Goal: Information Seeking & Learning: Check status

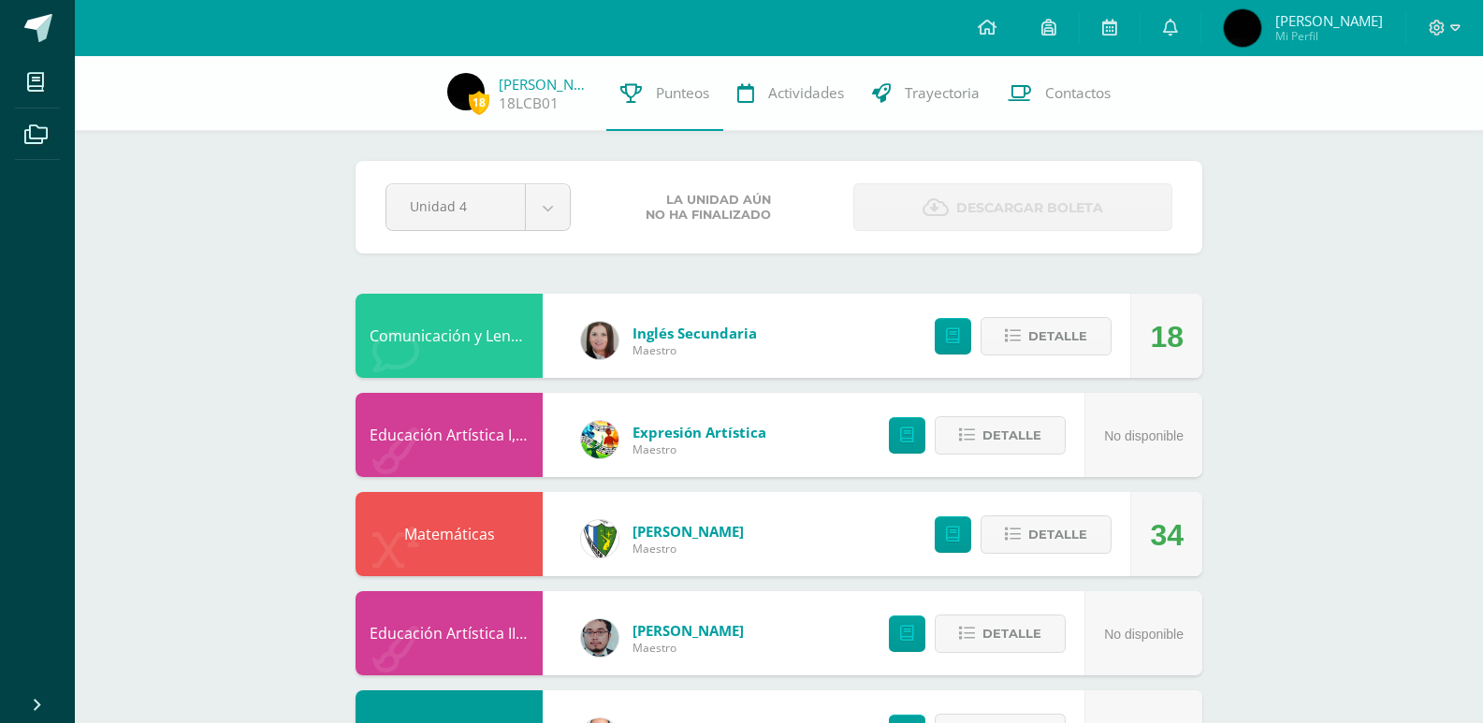
scroll to position [1591, 0]
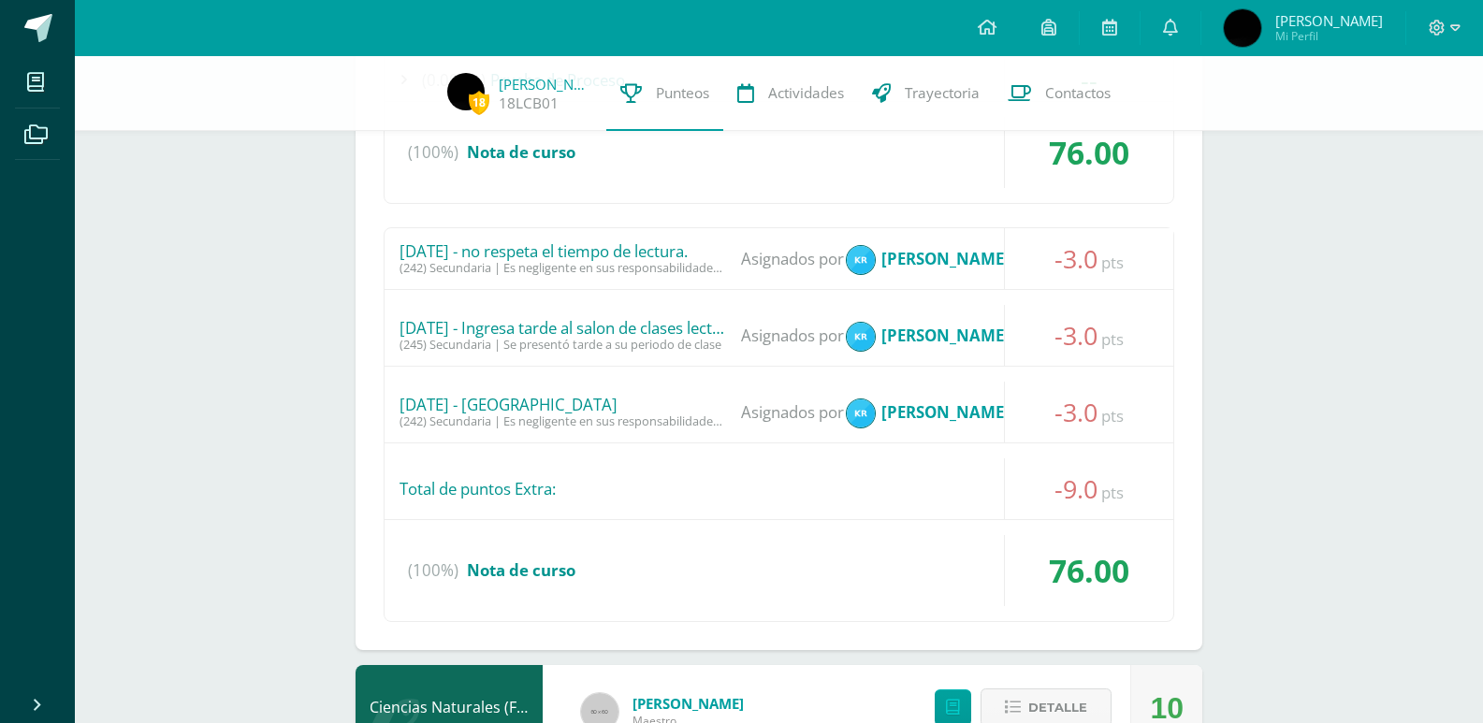
click at [1063, 649] on div "Logros en este curso: 0 (0.00pts) Prueba de Logro -- Sin actividades (100.00pts…" at bounding box center [779, 214] width 847 height 871
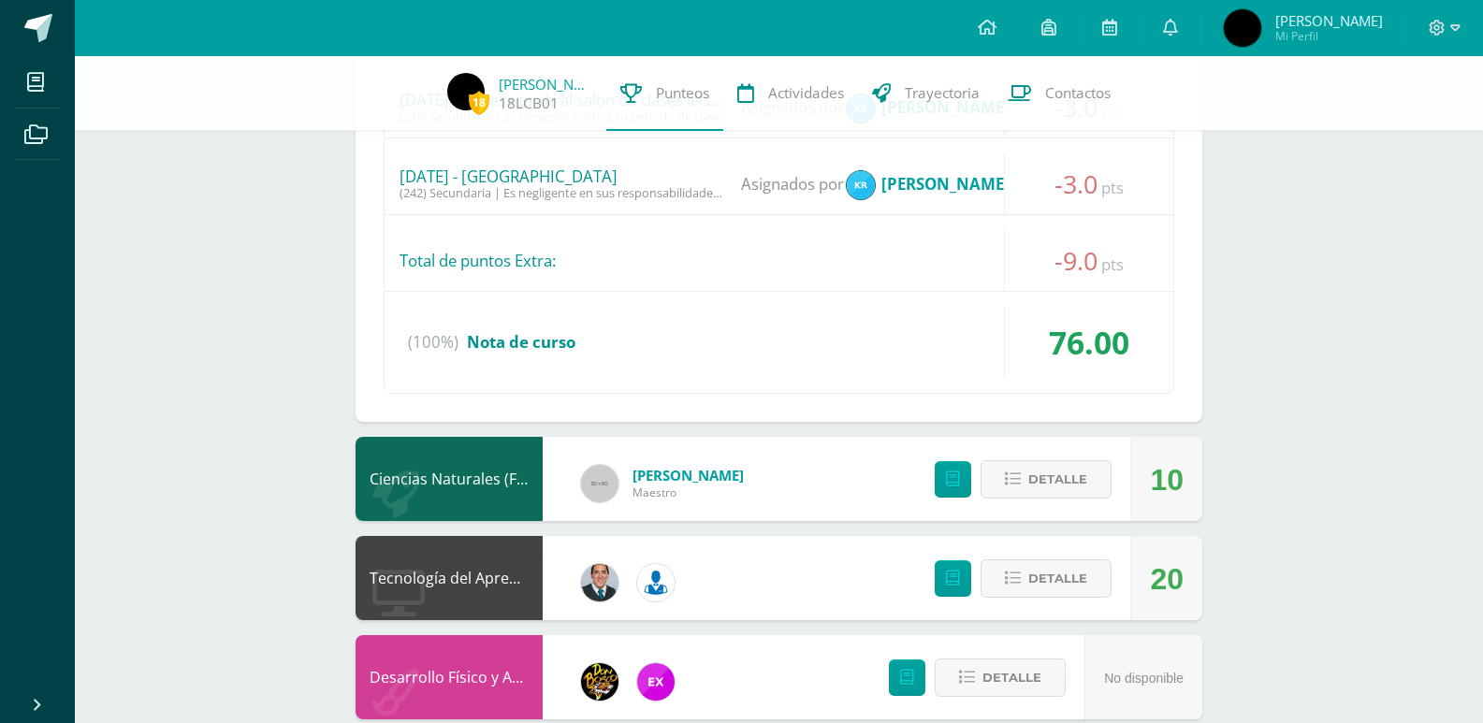
scroll to position [1952, 0]
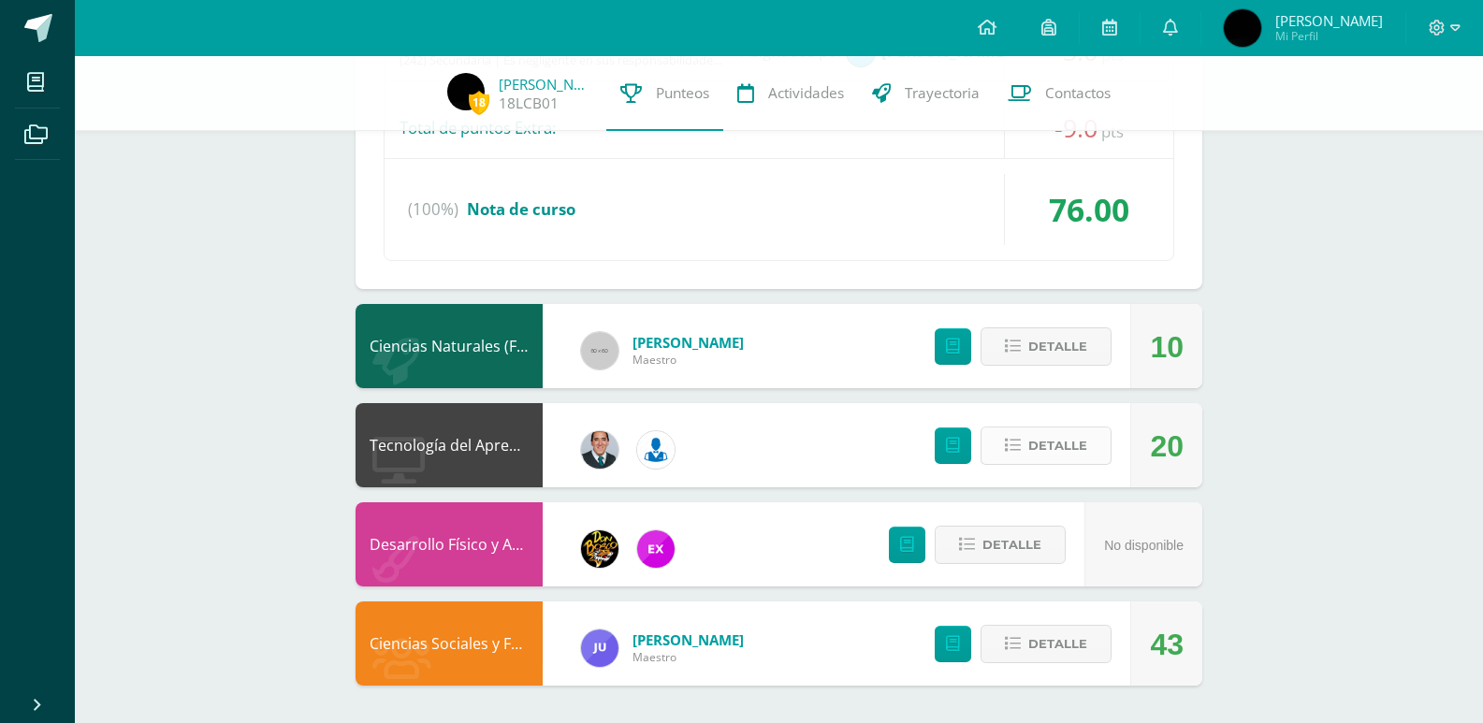
click at [1035, 458] on span "Detalle" at bounding box center [1058, 446] width 59 height 35
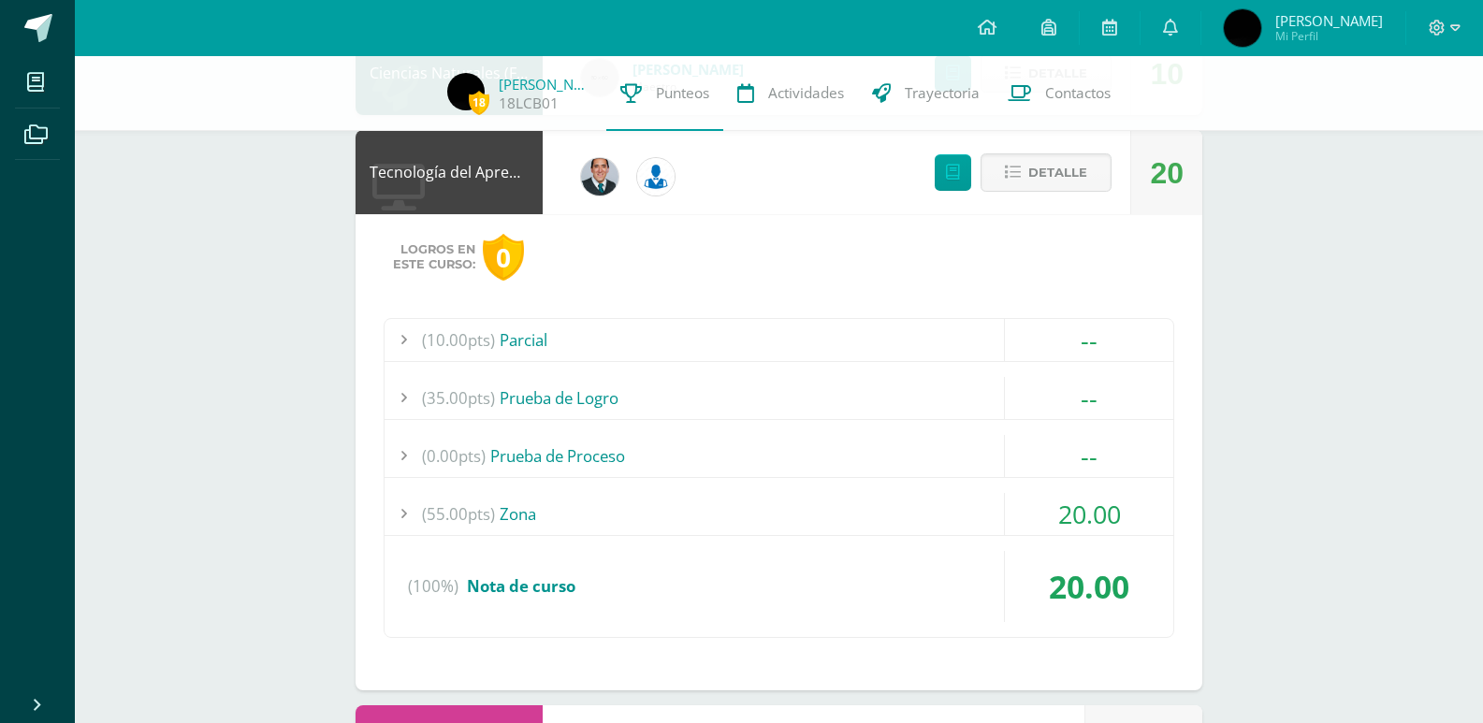
scroll to position [2327, 0]
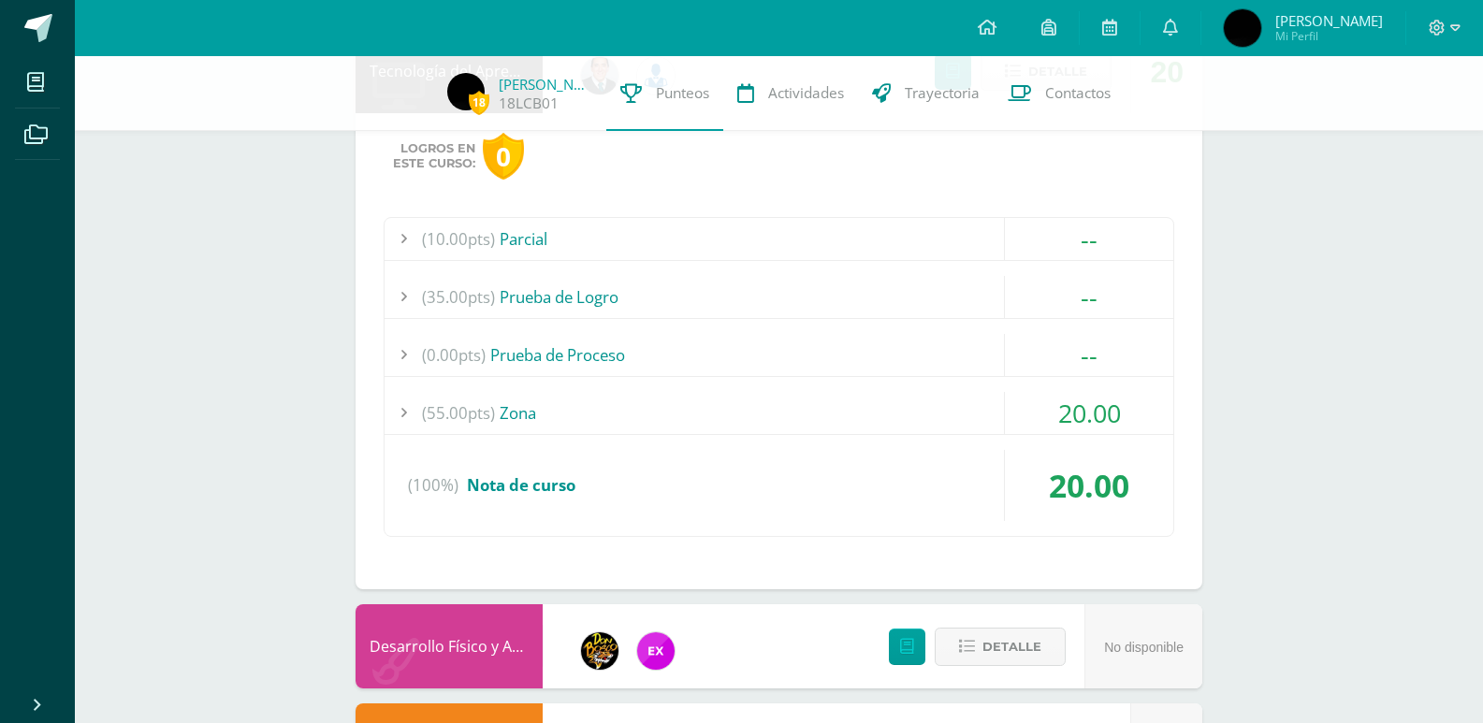
click at [458, 413] on span "(55.00pts)" at bounding box center [458, 413] width 73 height 42
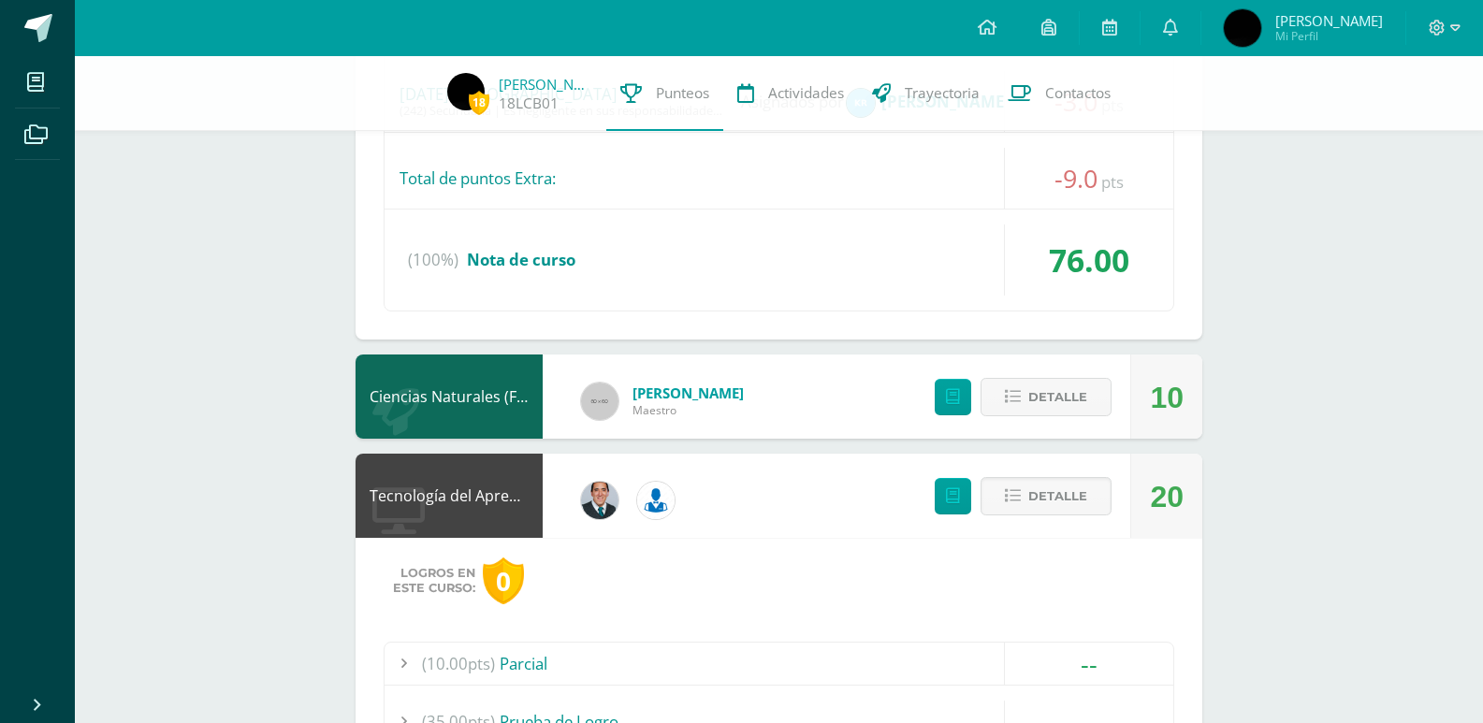
scroll to position [1765, 0]
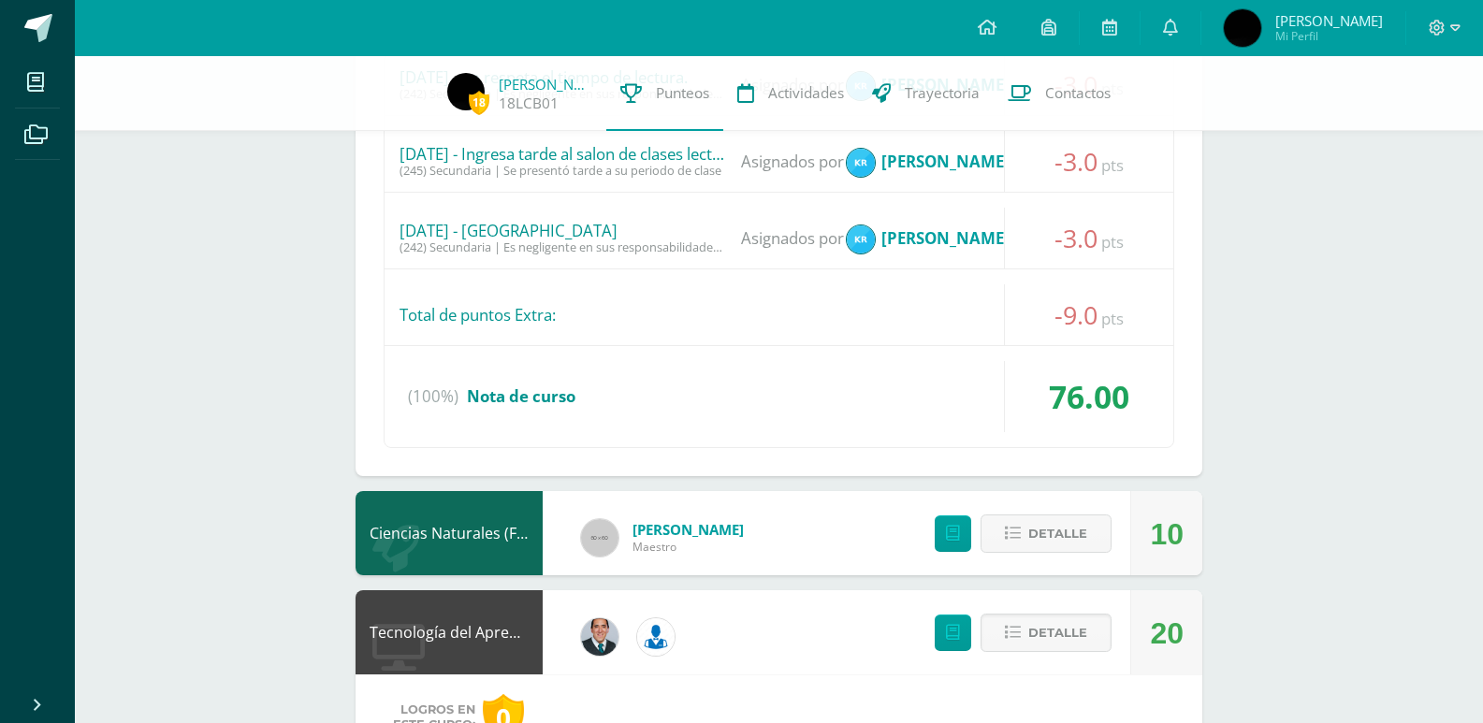
click at [1117, 542] on div "Detalle" at bounding box center [1019, 533] width 224 height 84
click at [1072, 542] on span "Detalle" at bounding box center [1058, 534] width 59 height 35
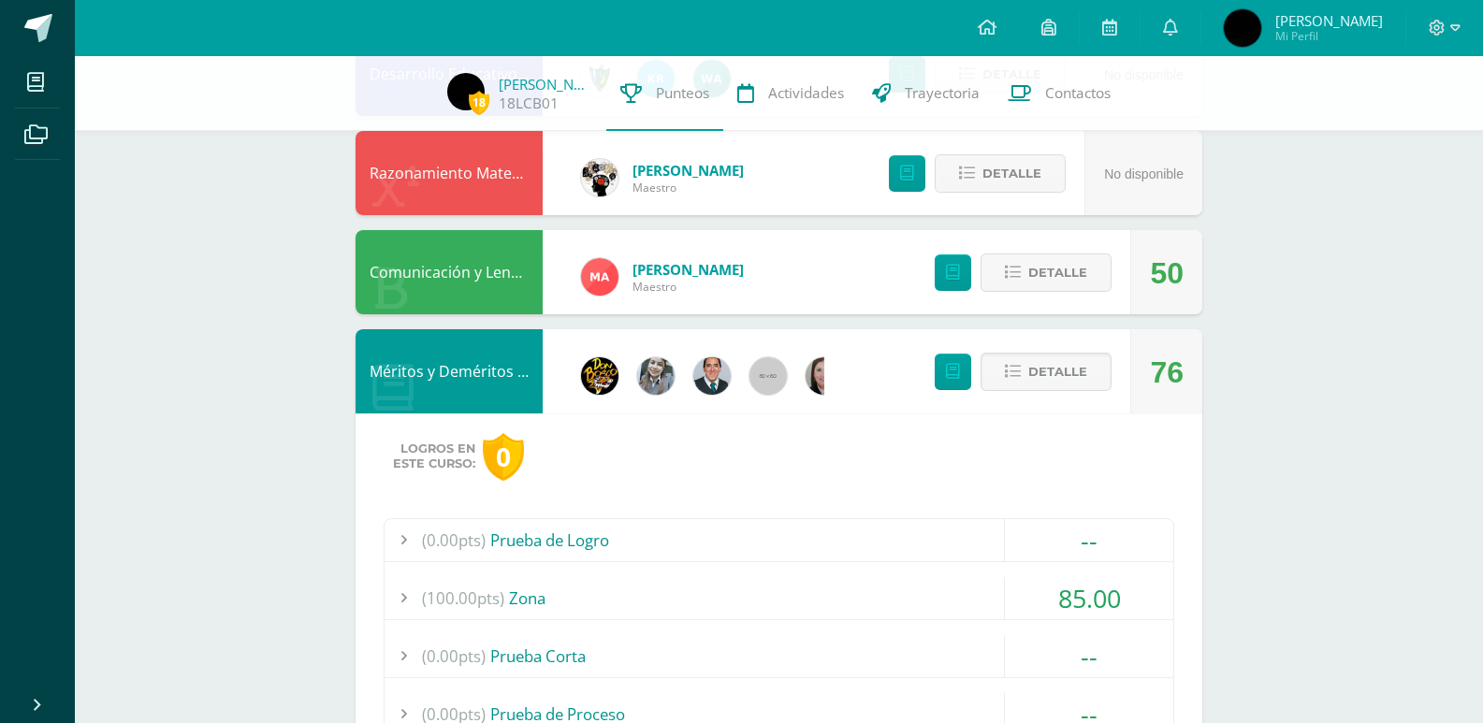
scroll to position [923, 0]
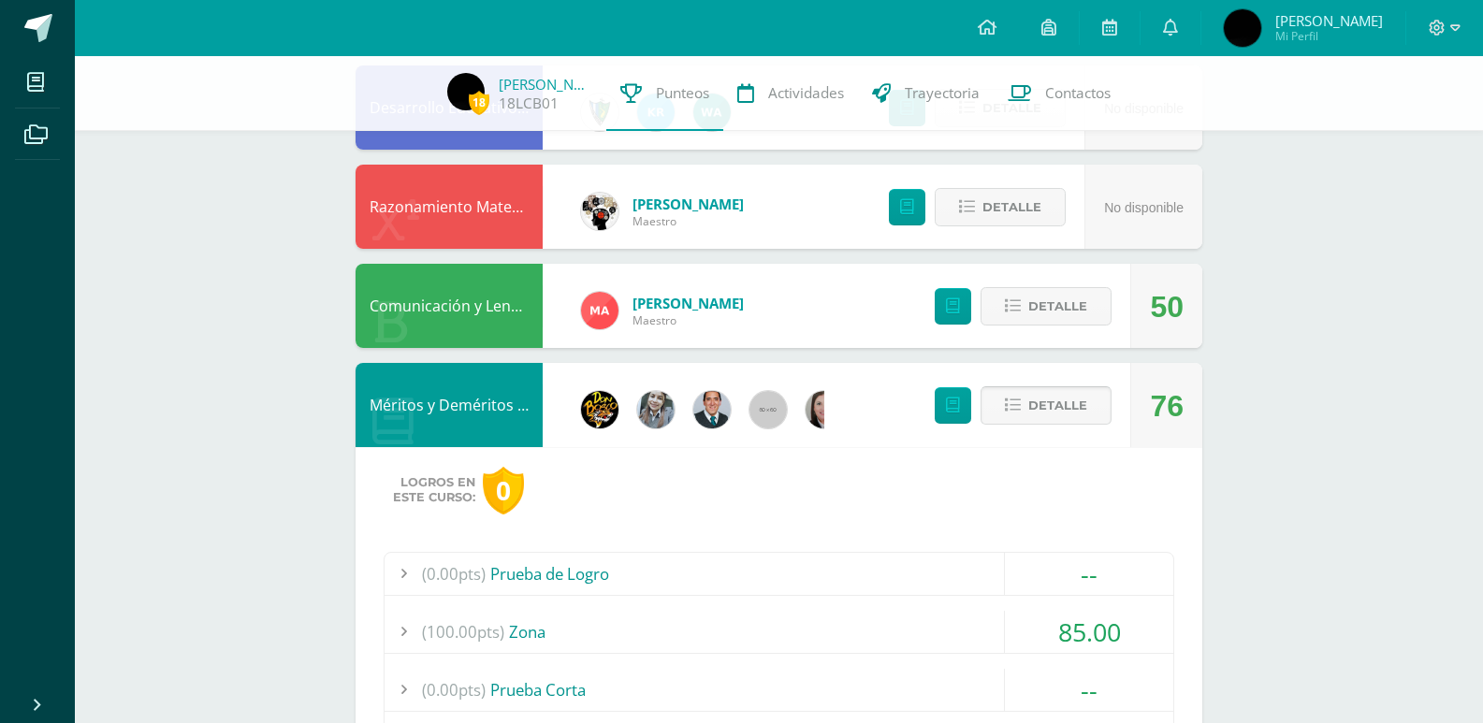
click at [1082, 408] on span "Detalle" at bounding box center [1058, 405] width 59 height 35
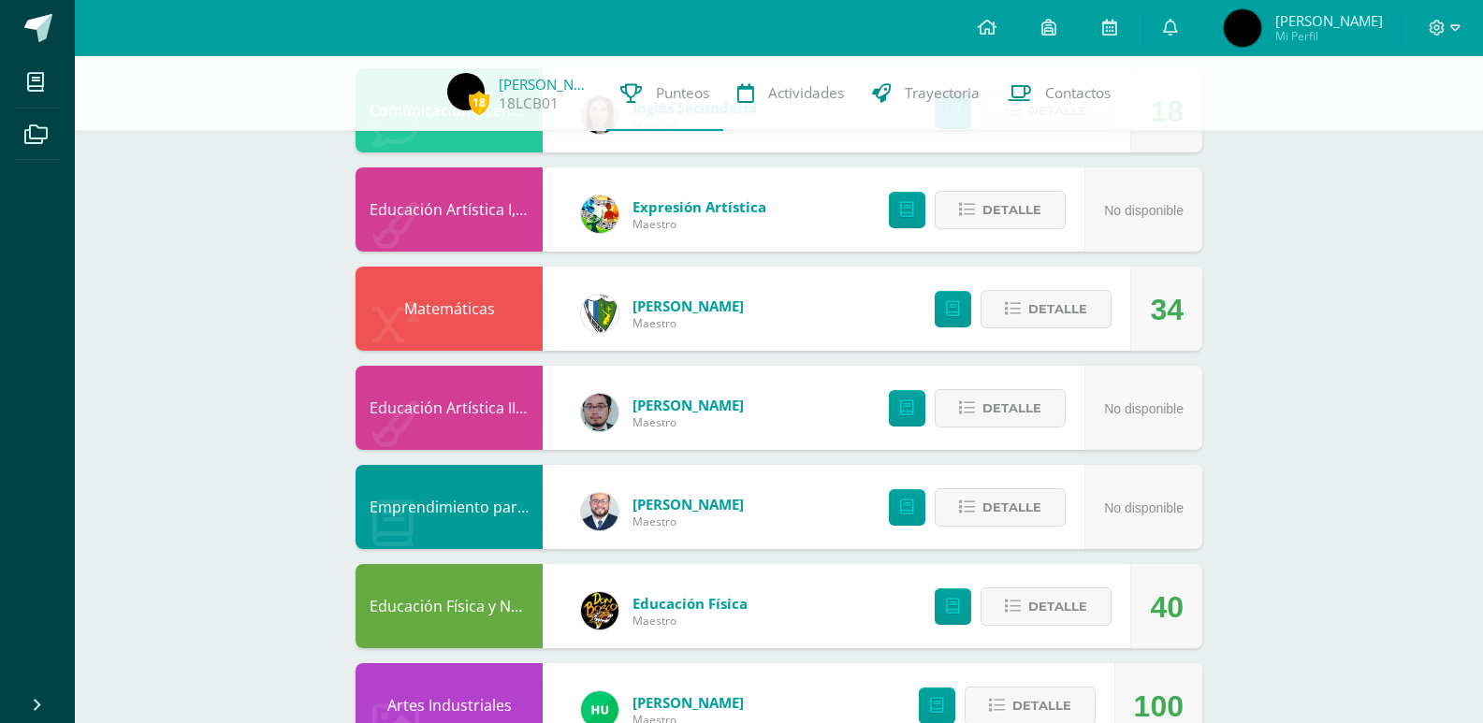
scroll to position [0, 0]
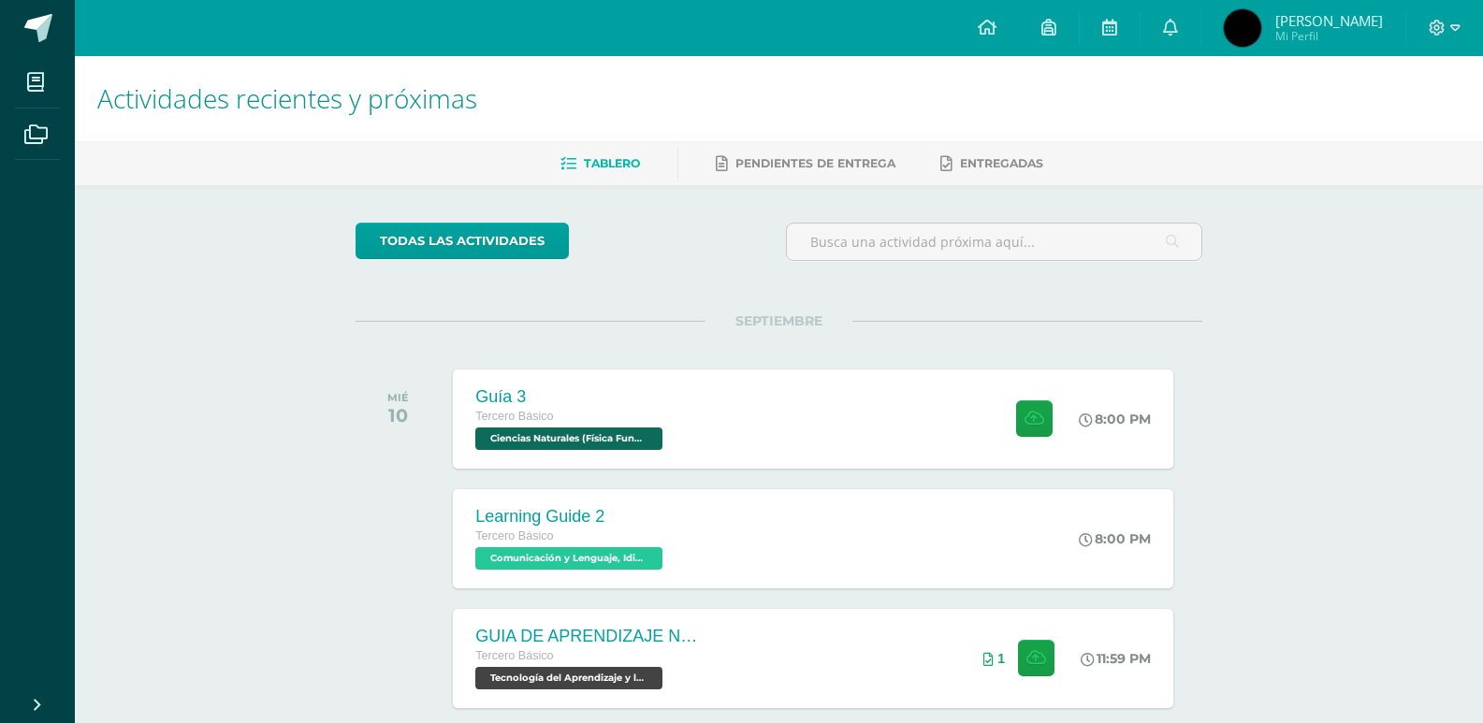
click at [1306, 25] on span "[PERSON_NAME] Mi Perfil" at bounding box center [1303, 27] width 167 height 37
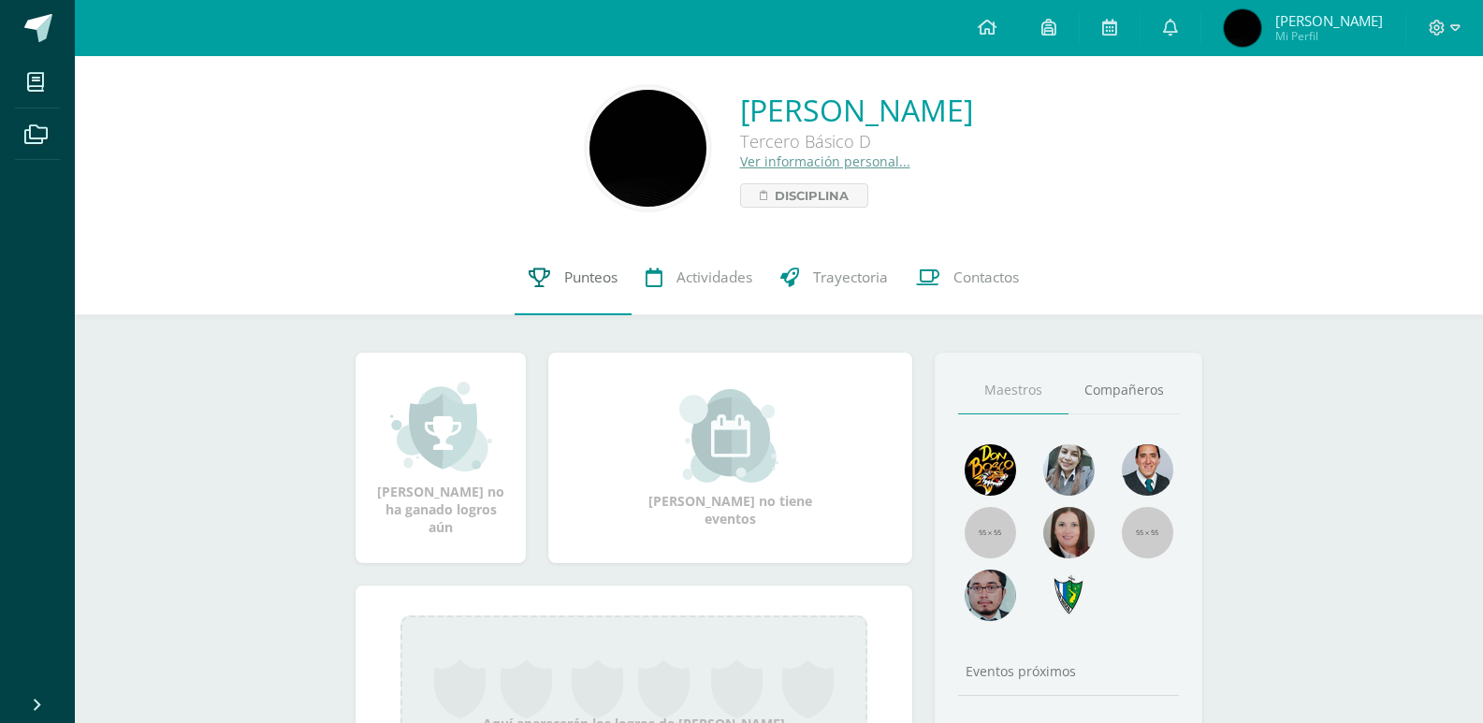
click at [542, 289] on link "Punteos" at bounding box center [573, 278] width 117 height 75
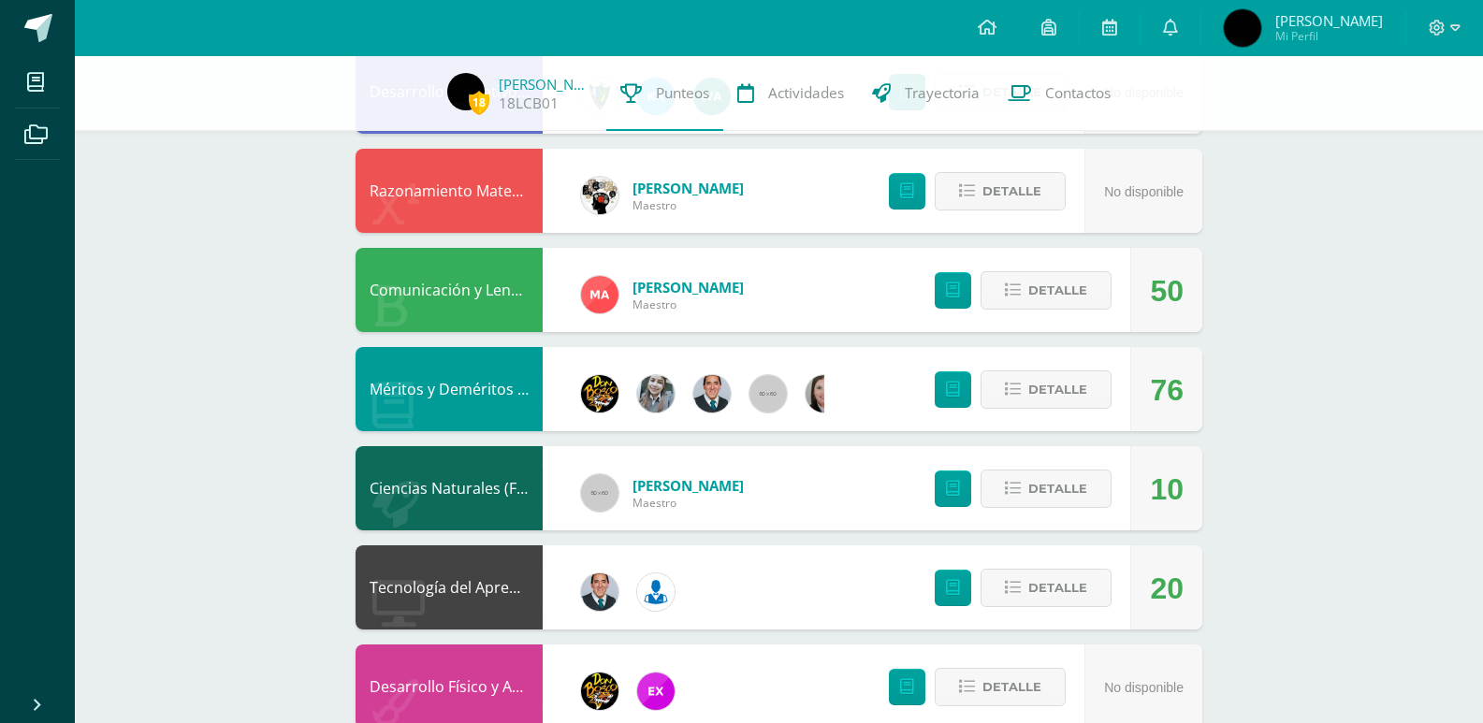
scroll to position [1081, 0]
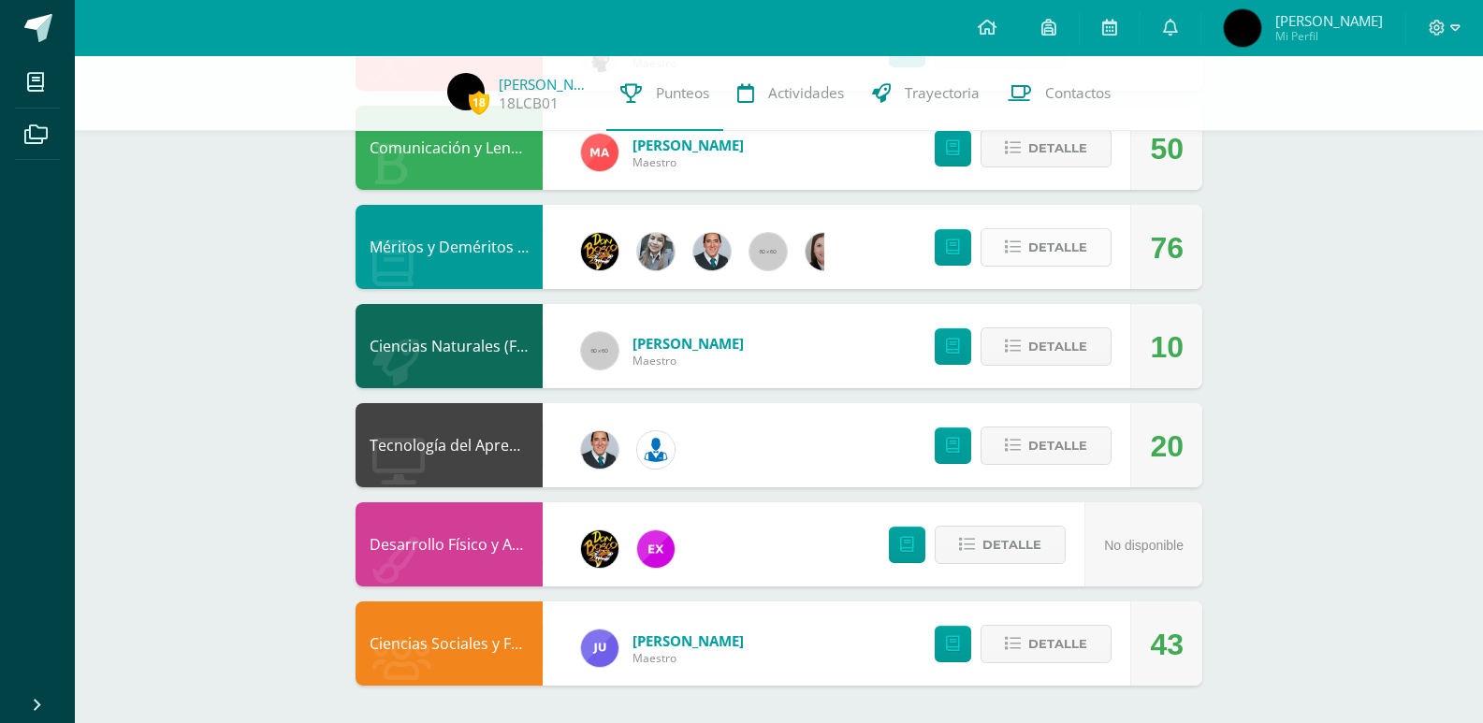
drag, startPoint x: 1066, startPoint y: 224, endPoint x: 1063, endPoint y: 239, distance: 15.2
click at [1066, 228] on div "Detalle" at bounding box center [1019, 247] width 224 height 84
click at [1063, 240] on span "Detalle" at bounding box center [1058, 247] width 59 height 35
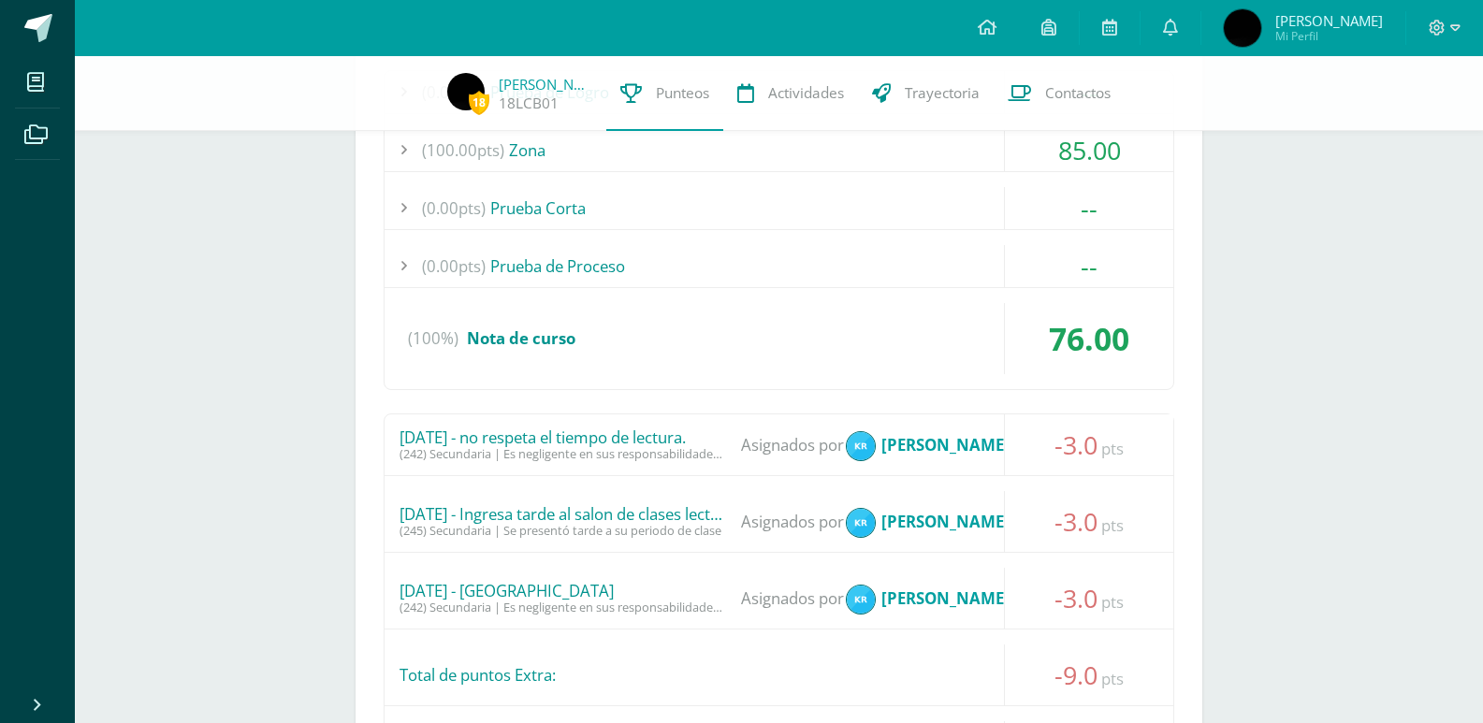
scroll to position [1549, 0]
